Goal: Task Accomplishment & Management: Manage account settings

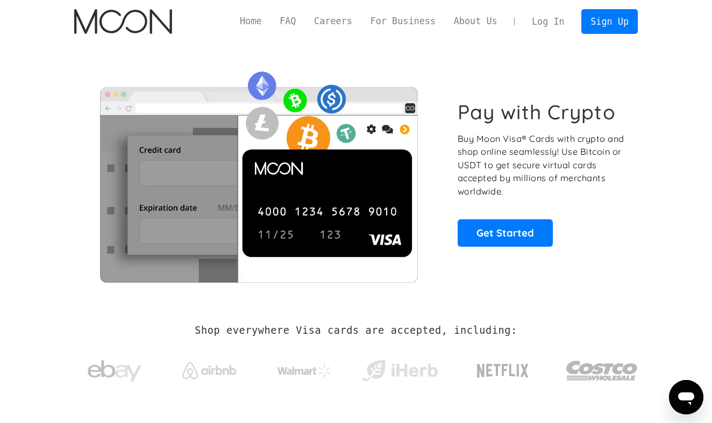
click at [547, 19] on link "Log In" at bounding box center [548, 22] width 51 height 24
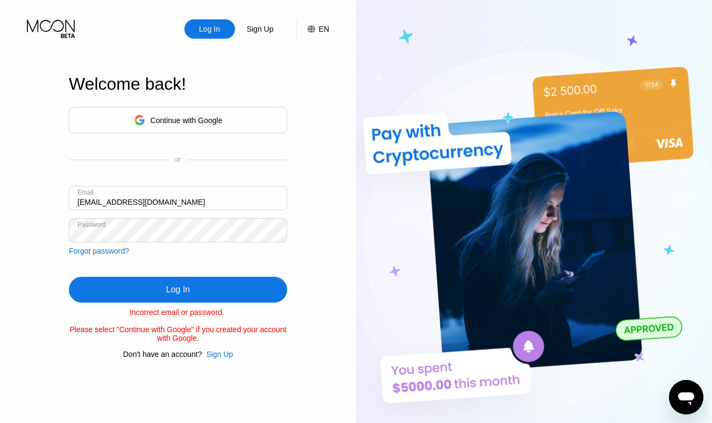
click at [112, 202] on input "[EMAIL_ADDRESS][DOMAIN_NAME]" at bounding box center [178, 198] width 218 height 24
click at [108, 202] on input "[EMAIL_ADDRESS][DOMAIN_NAME]" at bounding box center [178, 198] width 218 height 24
click at [114, 202] on input "[EMAIL_ADDRESS][DOMAIN_NAME]" at bounding box center [178, 198] width 218 height 24
type input "[EMAIL_ADDRESS][DOMAIN_NAME]"
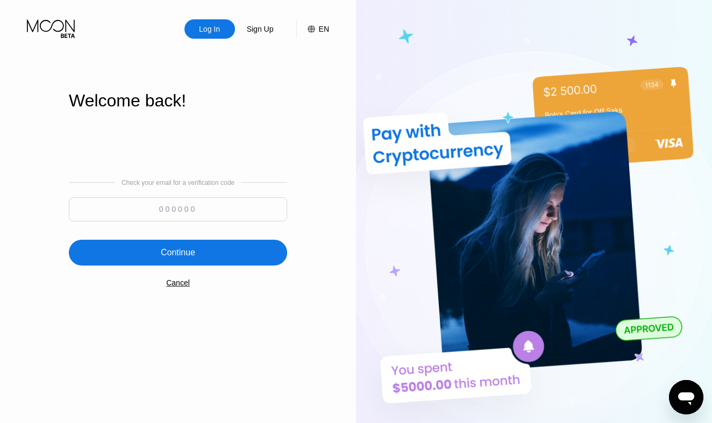
click at [177, 207] on input at bounding box center [178, 209] width 218 height 24
type input "909440"
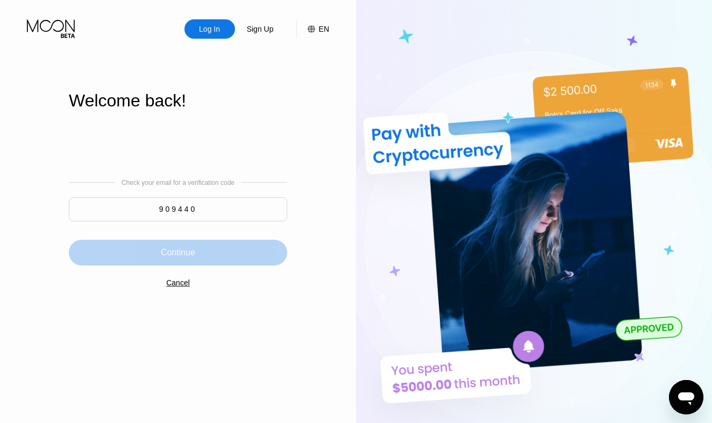
click at [143, 251] on div "Continue" at bounding box center [178, 253] width 218 height 26
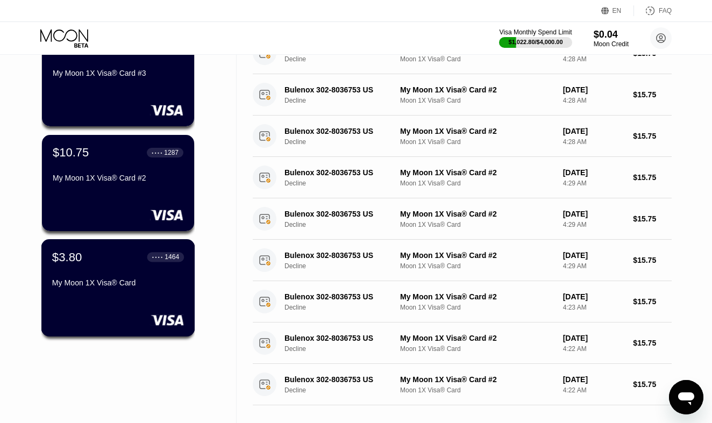
scroll to position [205, 0]
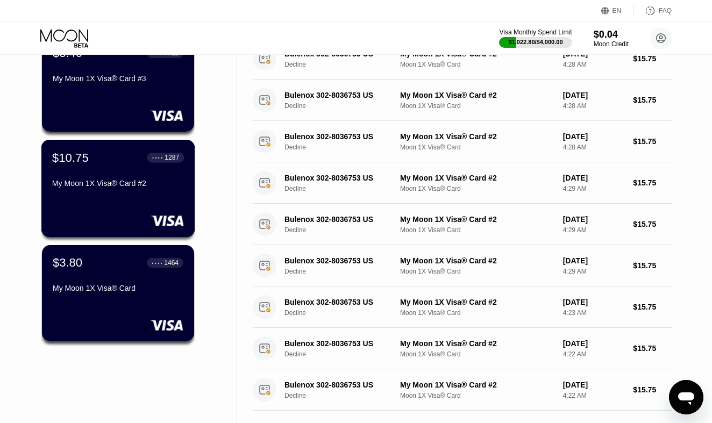
click at [133, 194] on div "$10.75 ● ● ● ● 1287 My Moon 1X Visa® Card #2" at bounding box center [118, 188] width 154 height 97
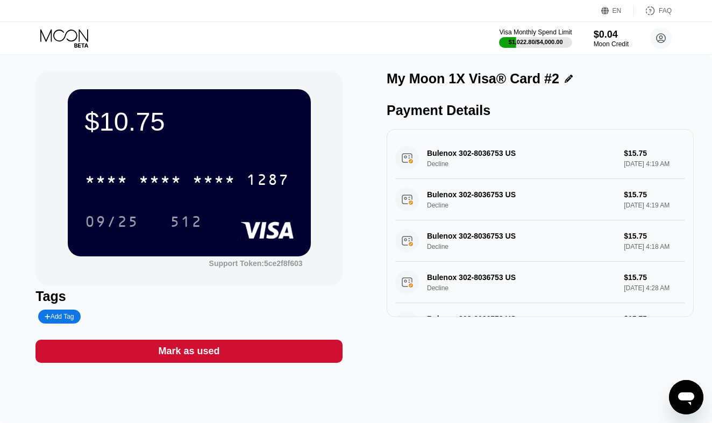
click at [63, 44] on icon at bounding box center [65, 38] width 50 height 19
